Goal: Find specific page/section: Find specific page/section

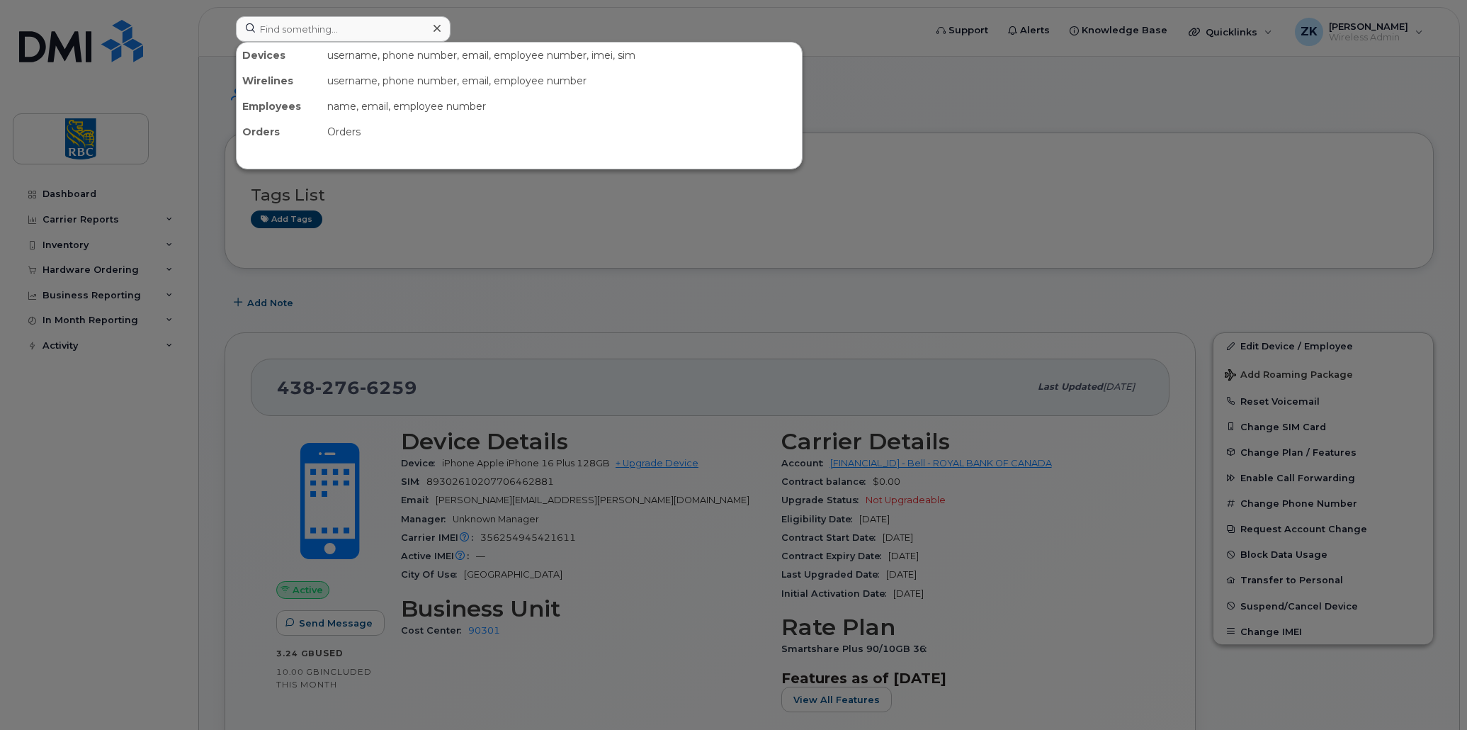
scroll to position [212, 0]
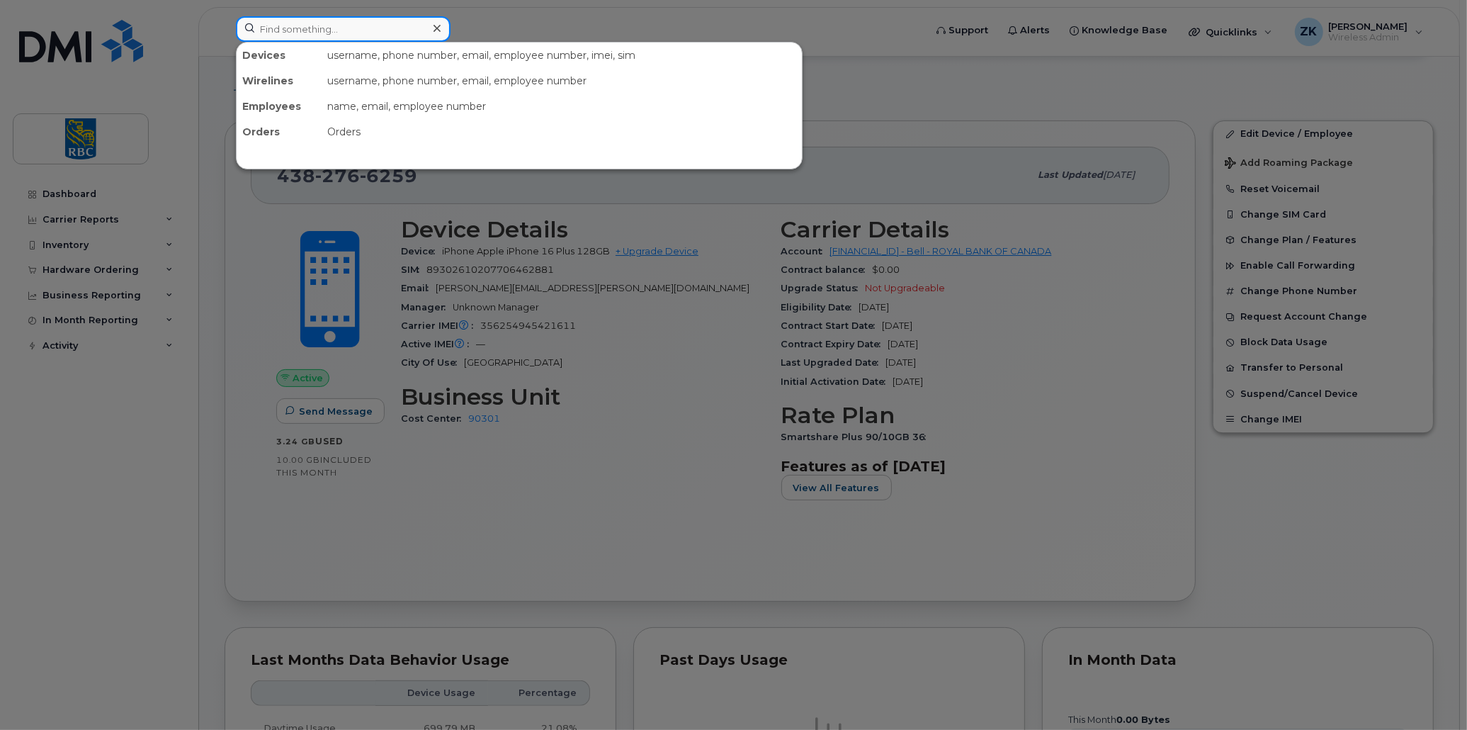
click at [314, 25] on input at bounding box center [343, 29] width 215 height 26
paste input "[PHONE_NUMBER]"
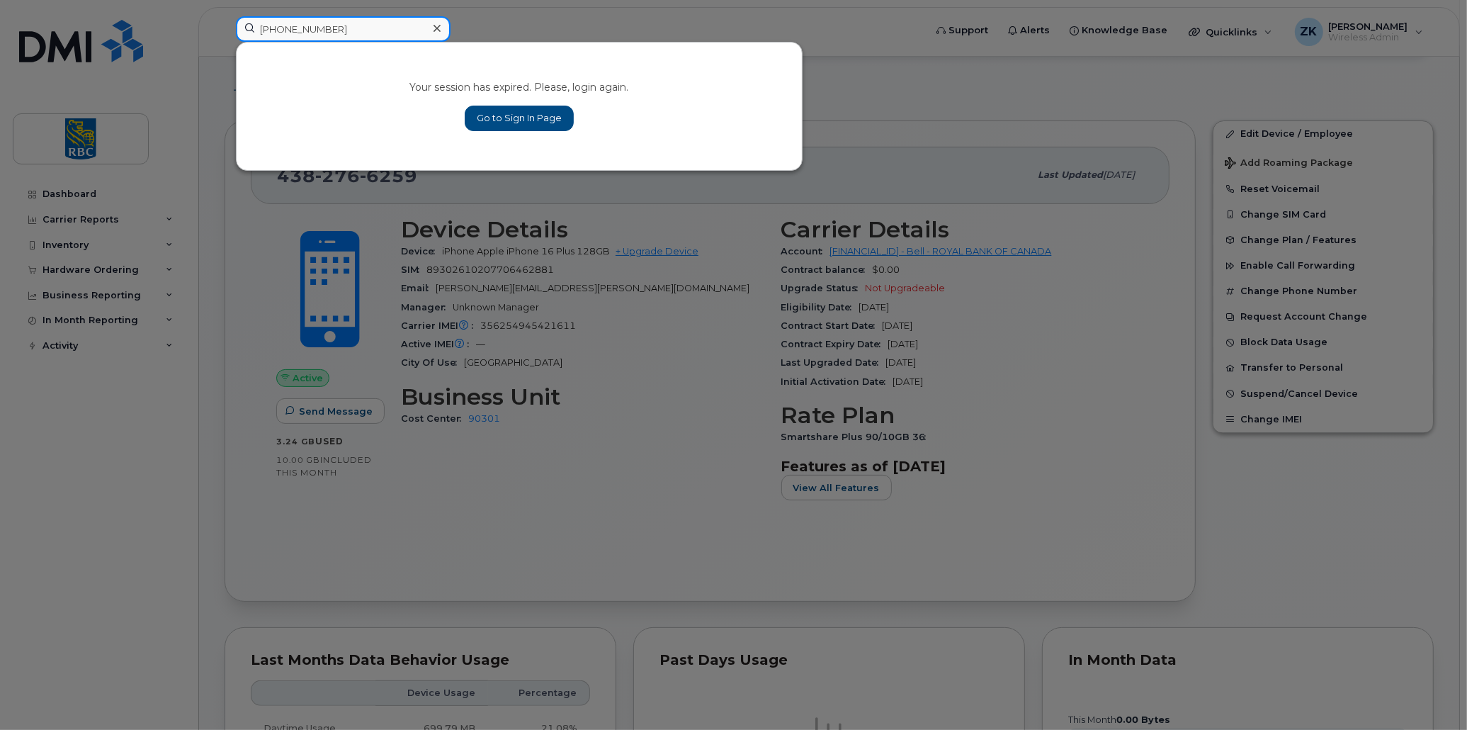
type input "[PHONE_NUMBER]"
click at [526, 123] on link "Go to Sign In Page" at bounding box center [519, 119] width 109 height 26
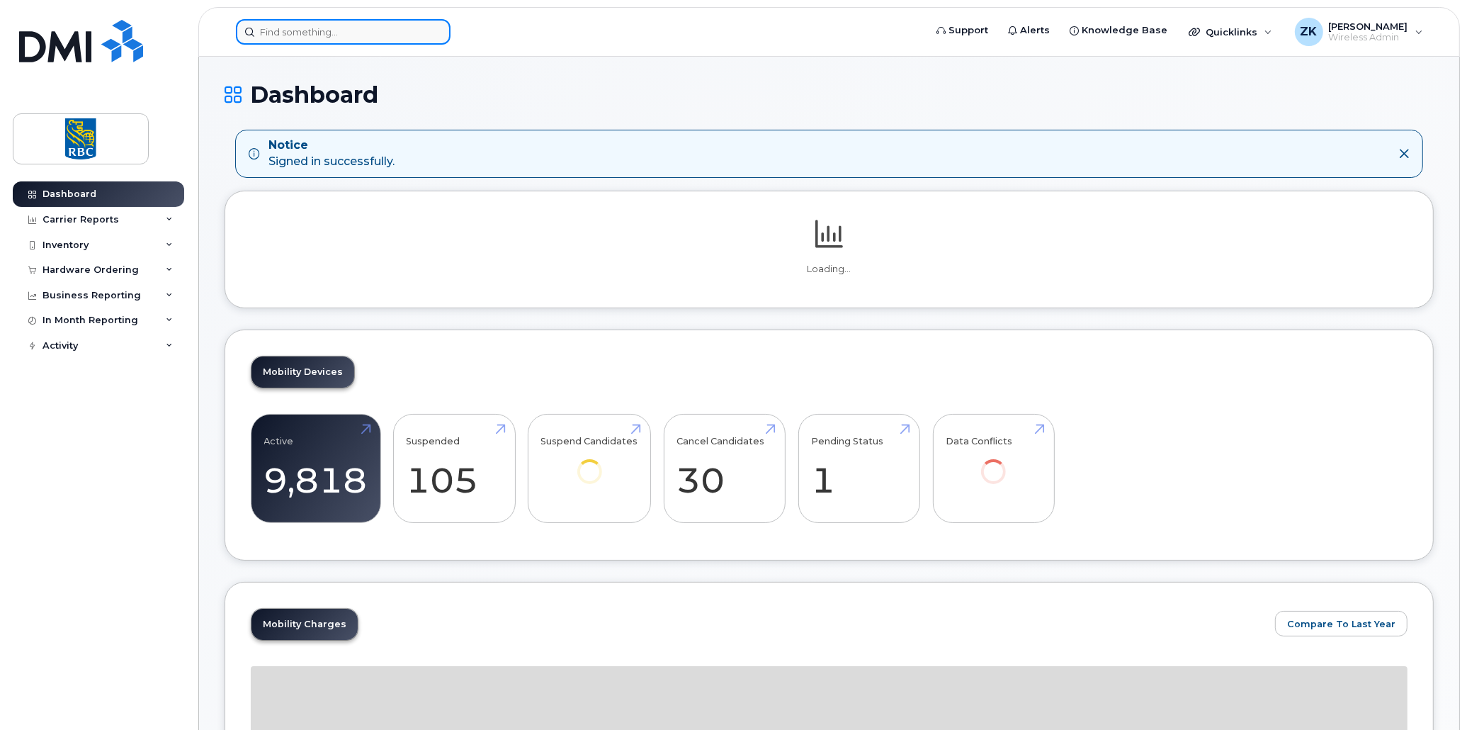
drag, startPoint x: 334, startPoint y: 33, endPoint x: 373, endPoint y: 27, distance: 38.7
click at [334, 33] on input at bounding box center [343, 32] width 215 height 26
paste input "[PHONE_NUMBER]"
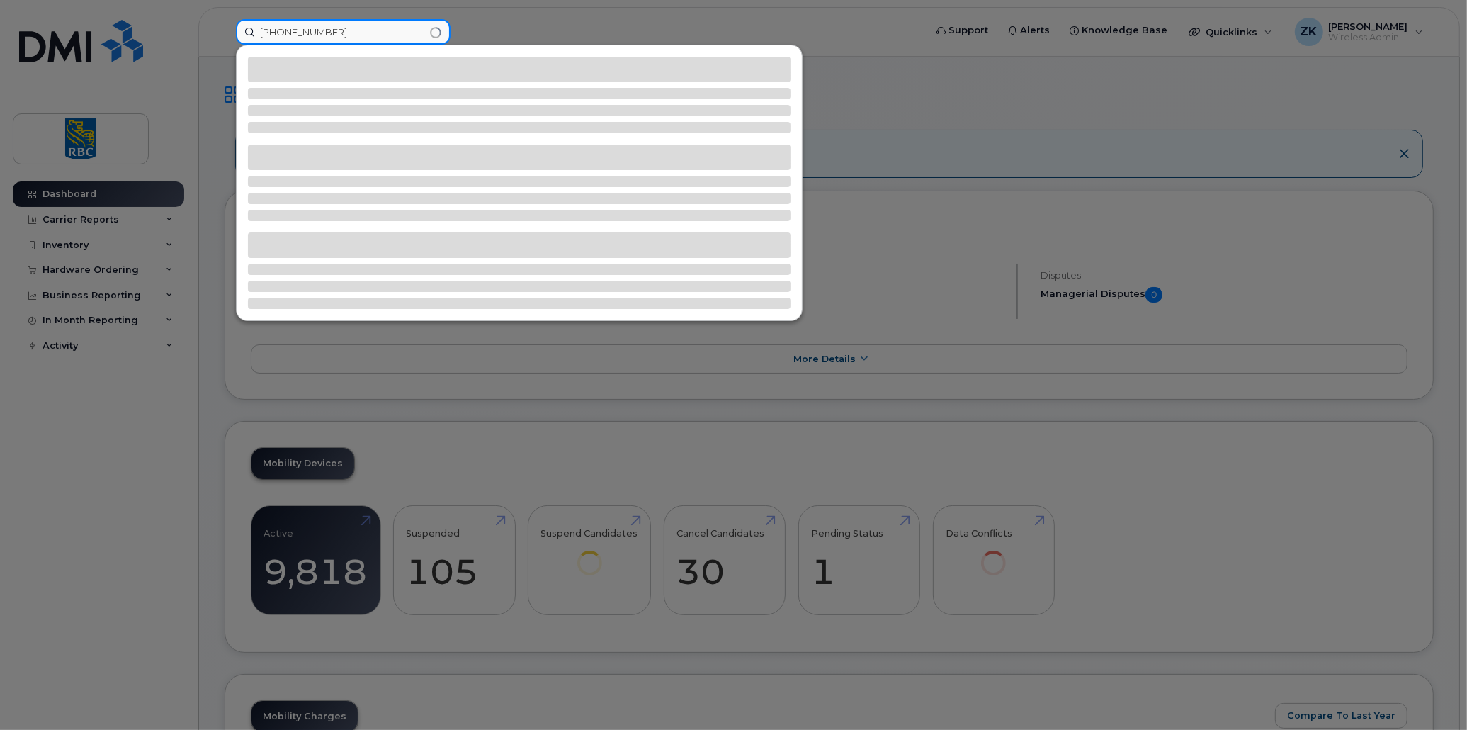
type input "[PHONE_NUMBER]"
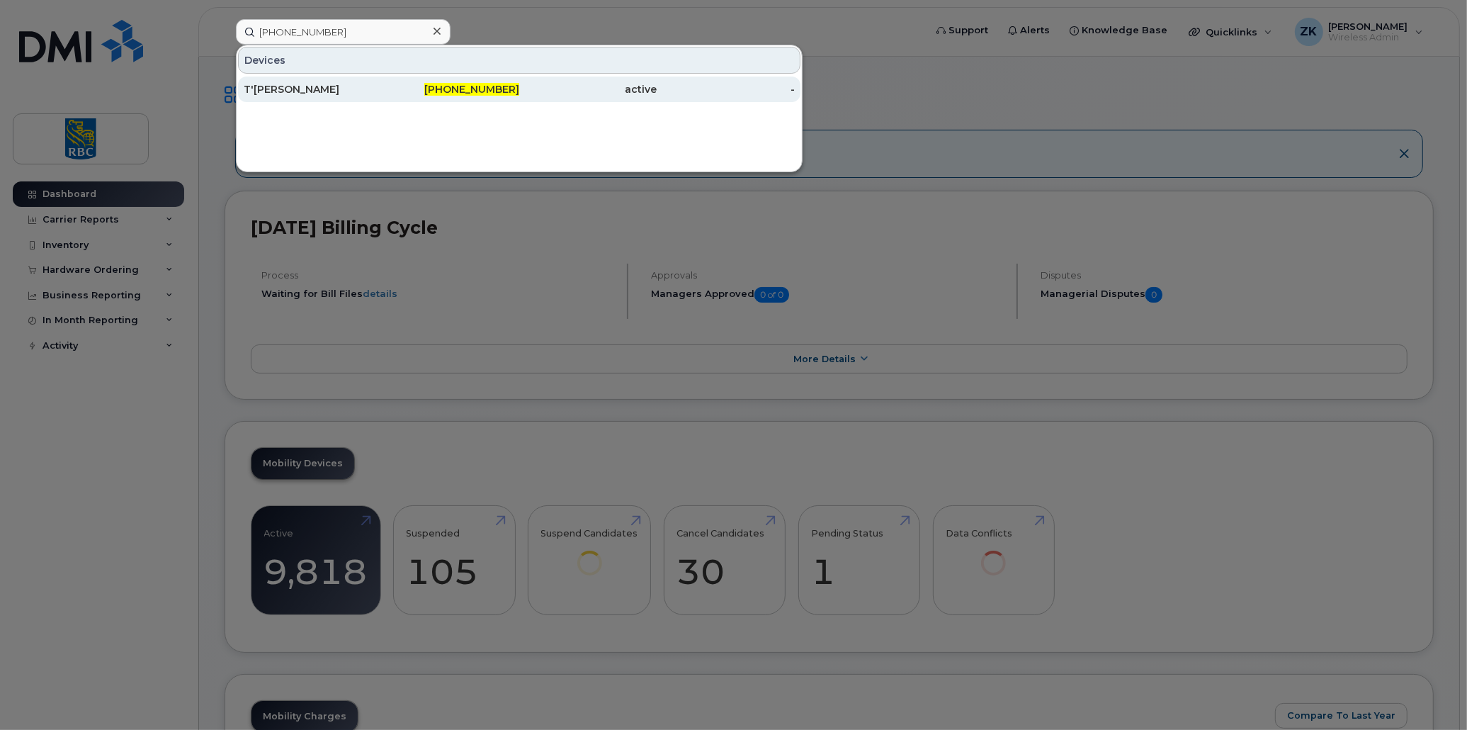
click at [266, 89] on div "T'ka Vaz" at bounding box center [313, 89] width 138 height 14
